Goal: Task Accomplishment & Management: Use online tool/utility

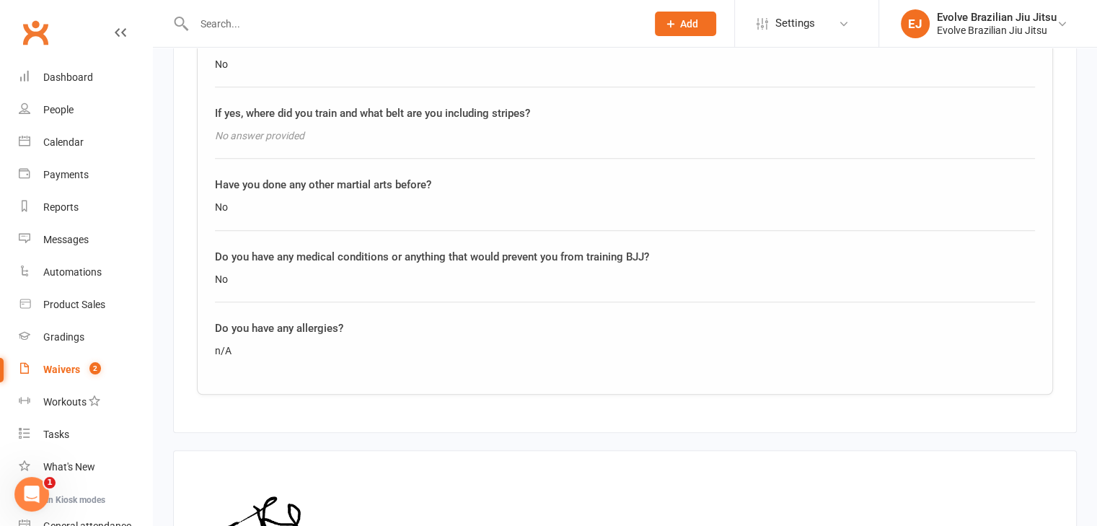
scroll to position [1452, 0]
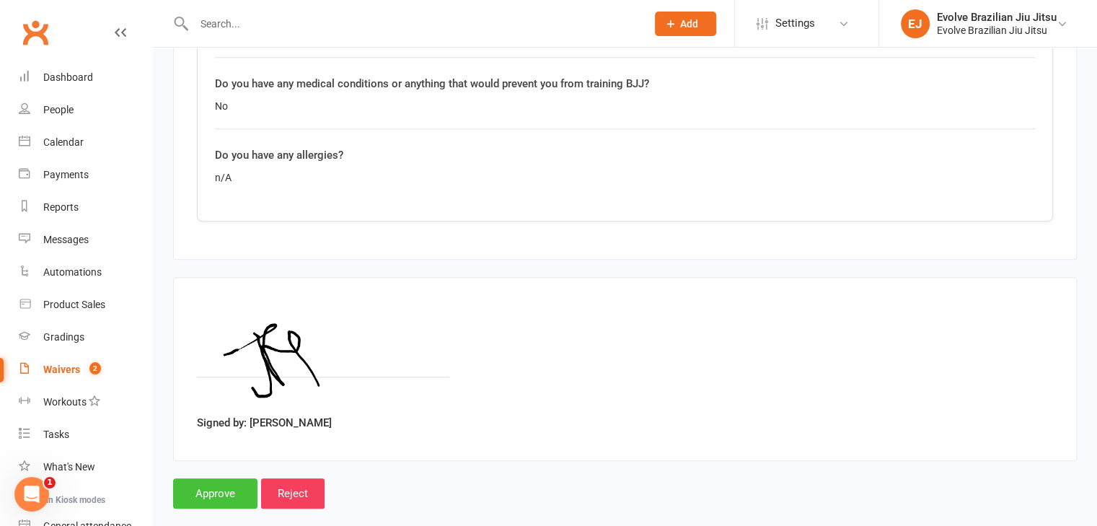
click at [230, 478] on input "Approve" at bounding box center [215, 493] width 84 height 30
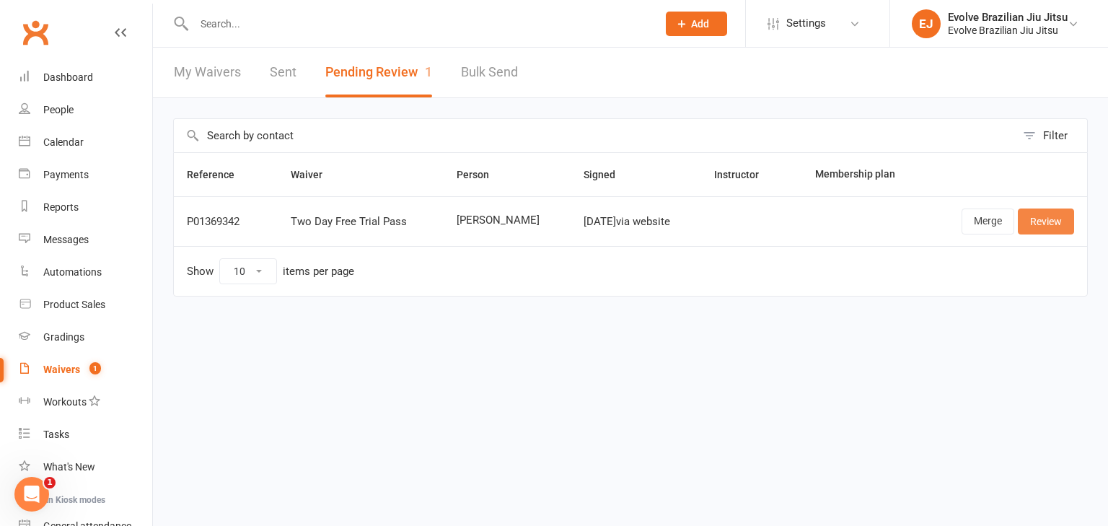
drag, startPoint x: 1052, startPoint y: 224, endPoint x: 1059, endPoint y: 212, distance: 13.6
click at [1059, 212] on link "Review" at bounding box center [1046, 221] width 56 height 26
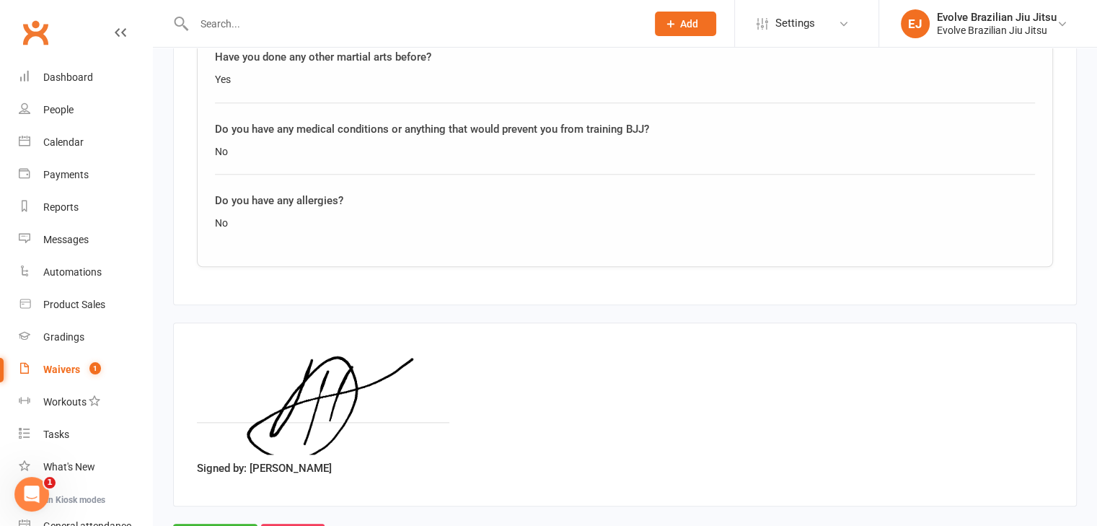
scroll to position [1556, 0]
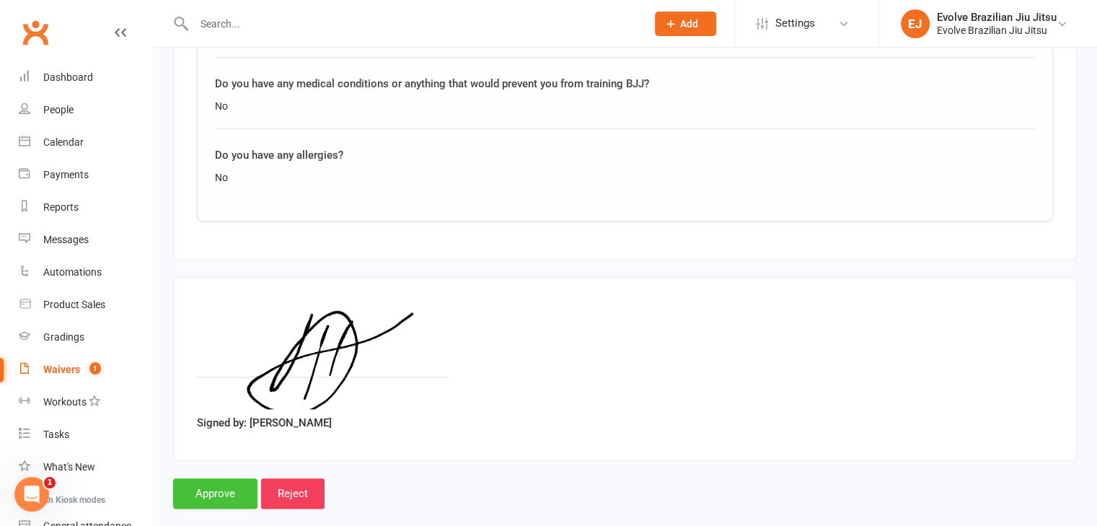
click at [211, 478] on input "Approve" at bounding box center [215, 493] width 84 height 30
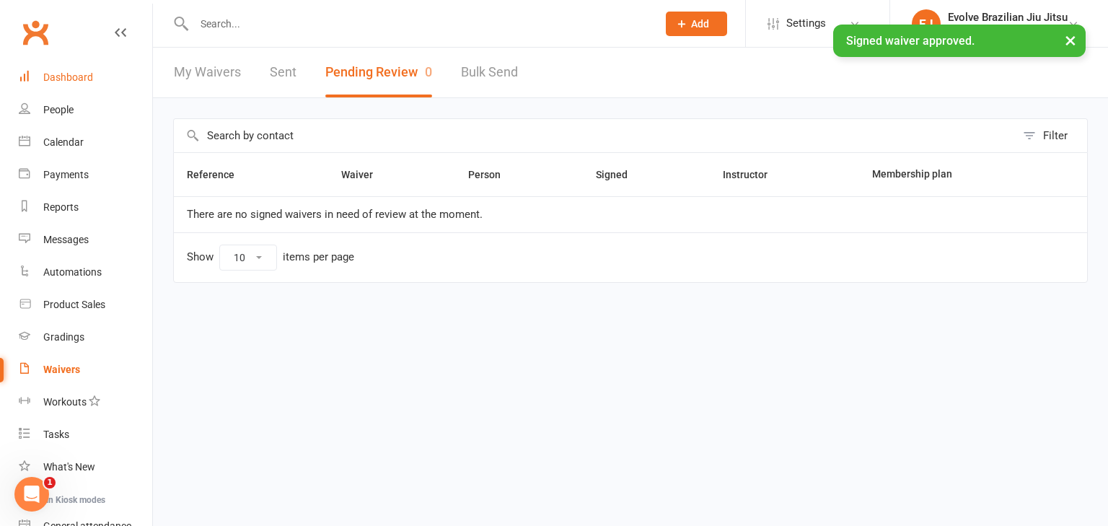
click at [56, 79] on div "Dashboard" at bounding box center [68, 77] width 50 height 12
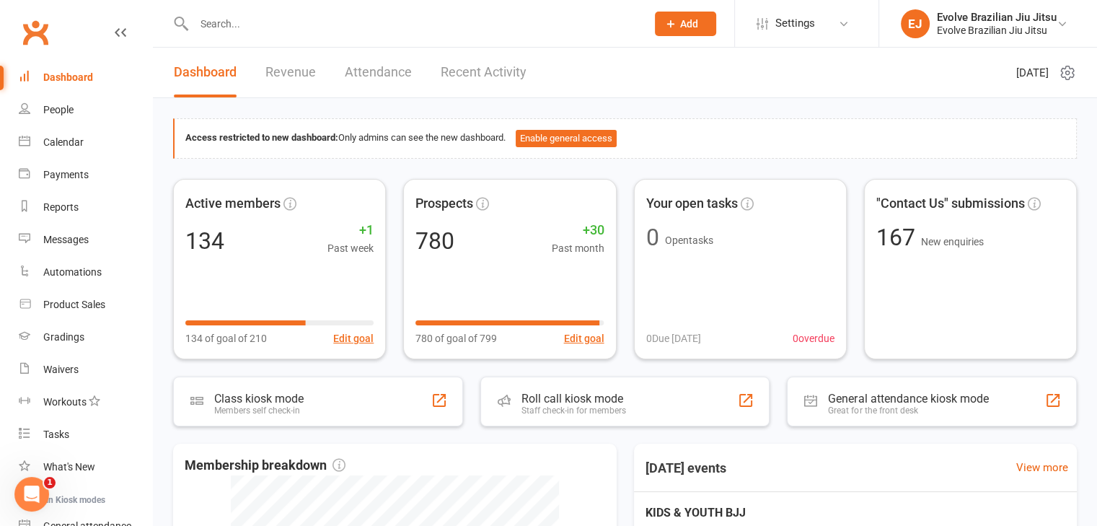
click at [56, 79] on div "Dashboard" at bounding box center [68, 77] width 50 height 12
click at [97, 73] on link "Dashboard" at bounding box center [85, 77] width 133 height 32
